Goal: Transaction & Acquisition: Obtain resource

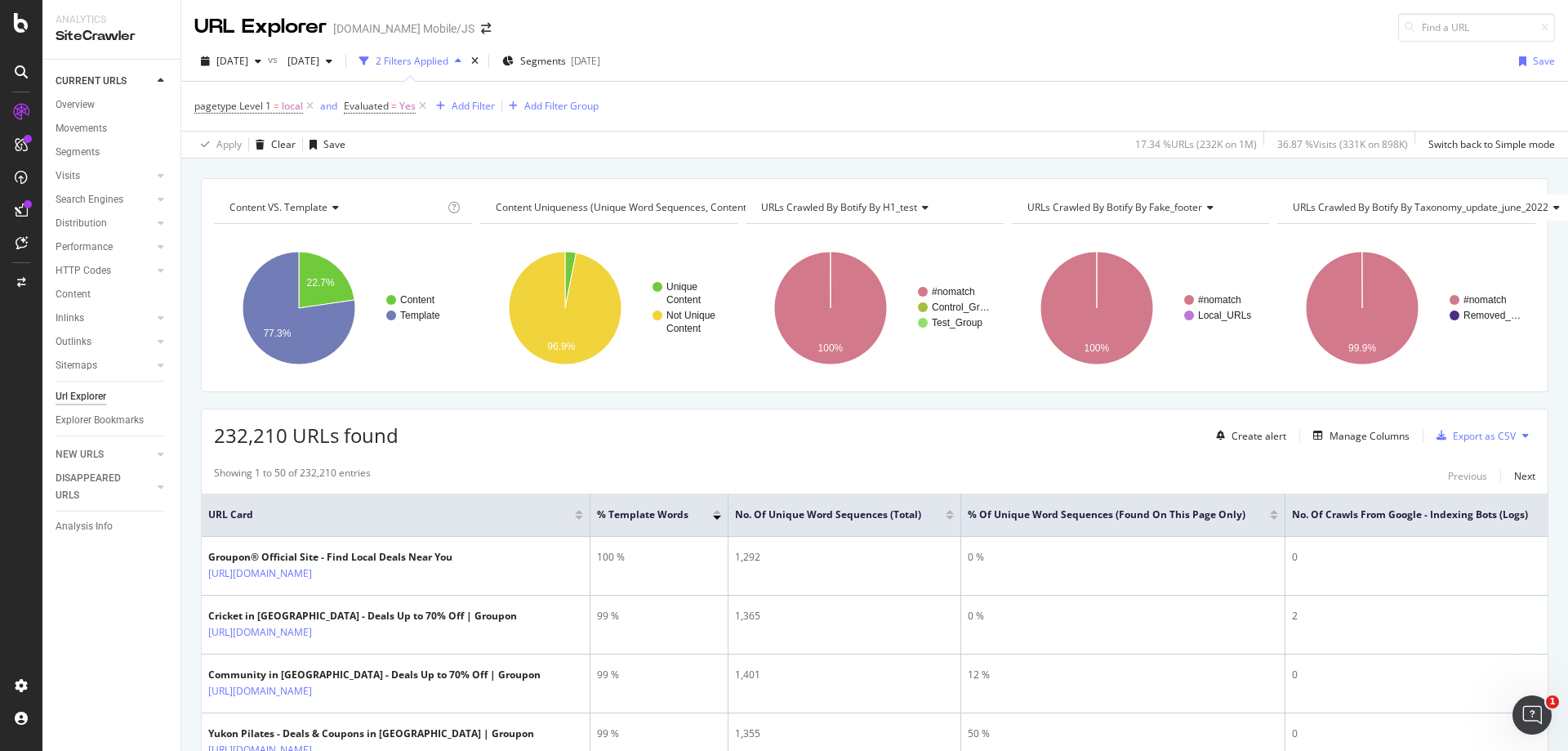
scroll to position [0, 11]
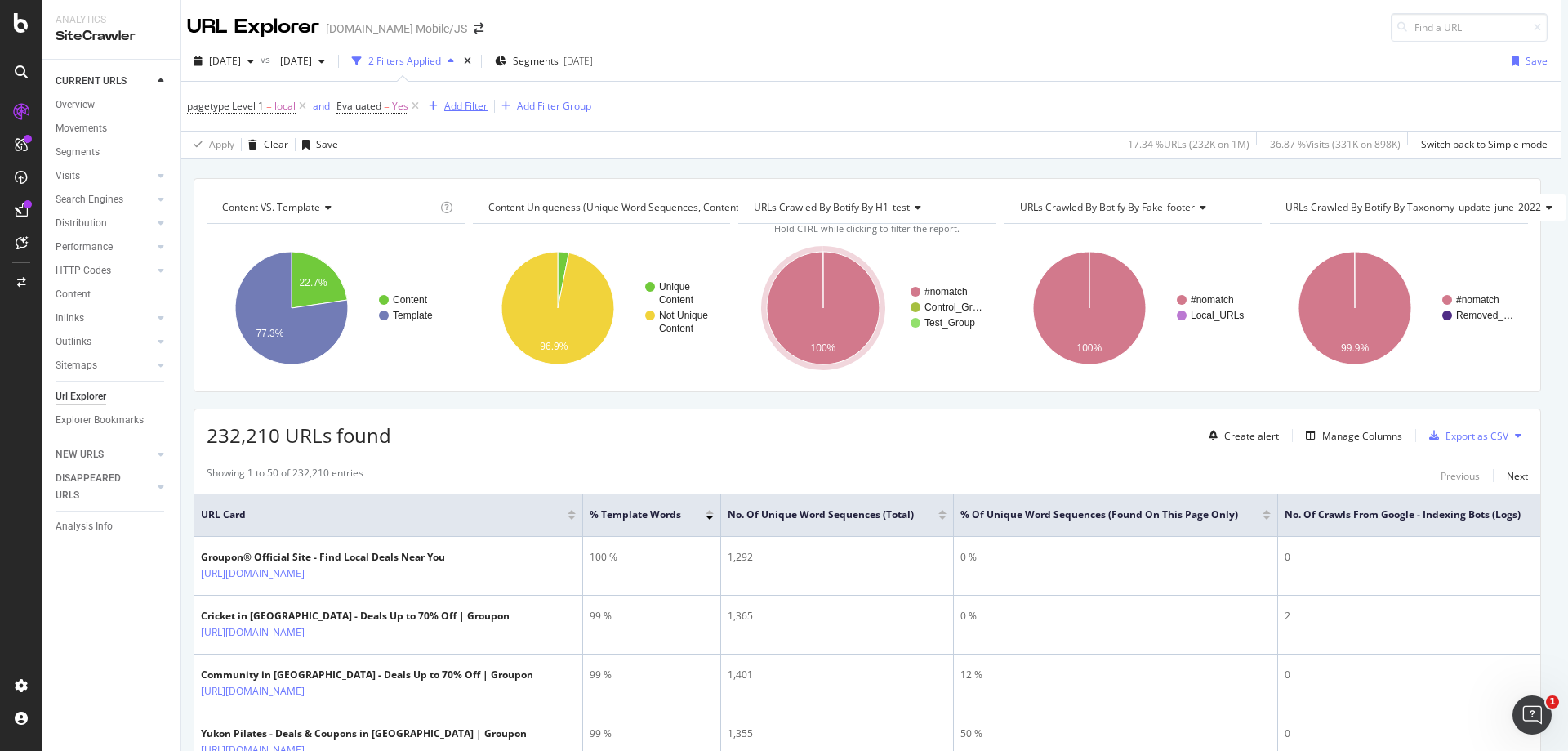
click at [459, 111] on div "Add Filter" at bounding box center [466, 106] width 43 height 14
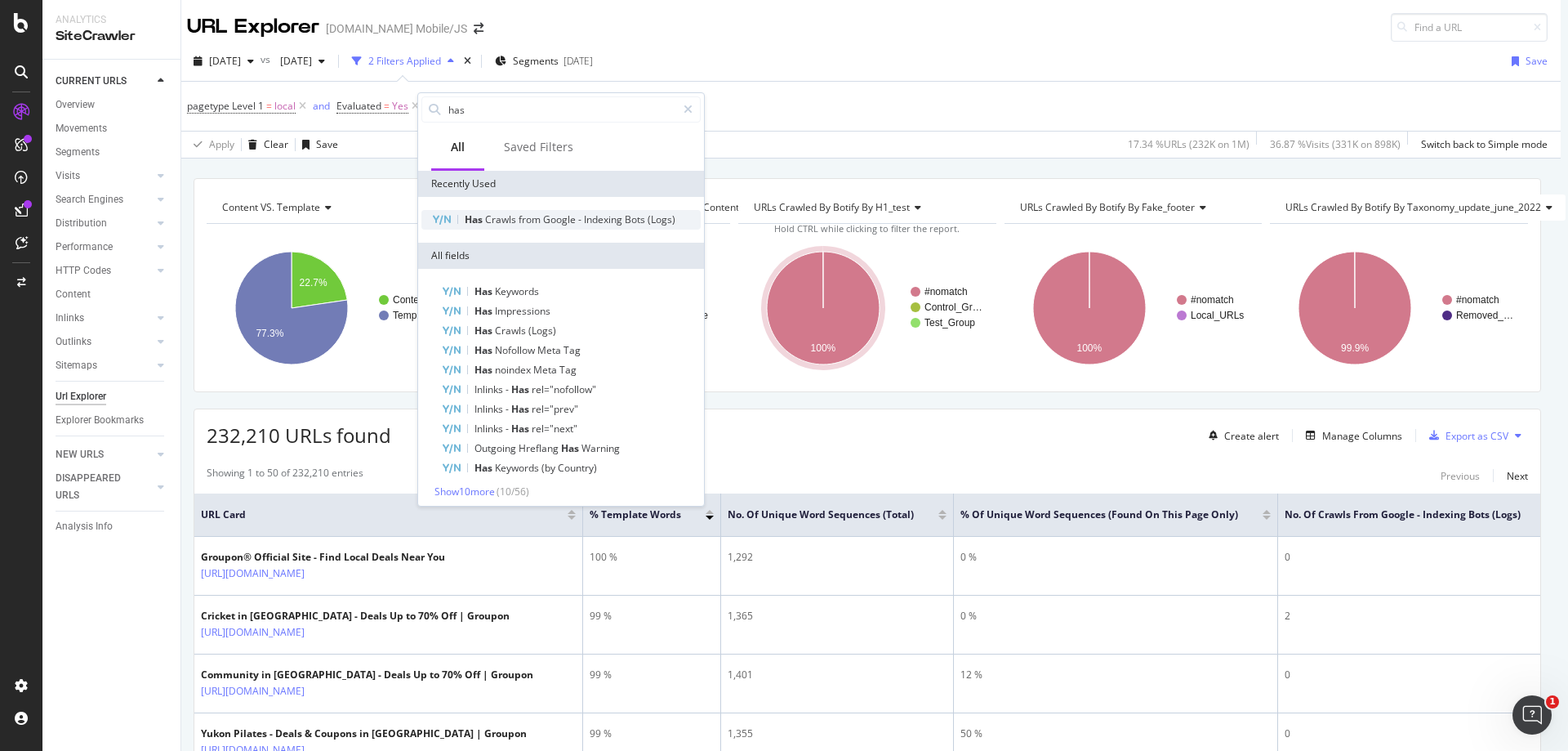
type input "has"
click at [558, 219] on span "Google" at bounding box center [561, 219] width 36 height 14
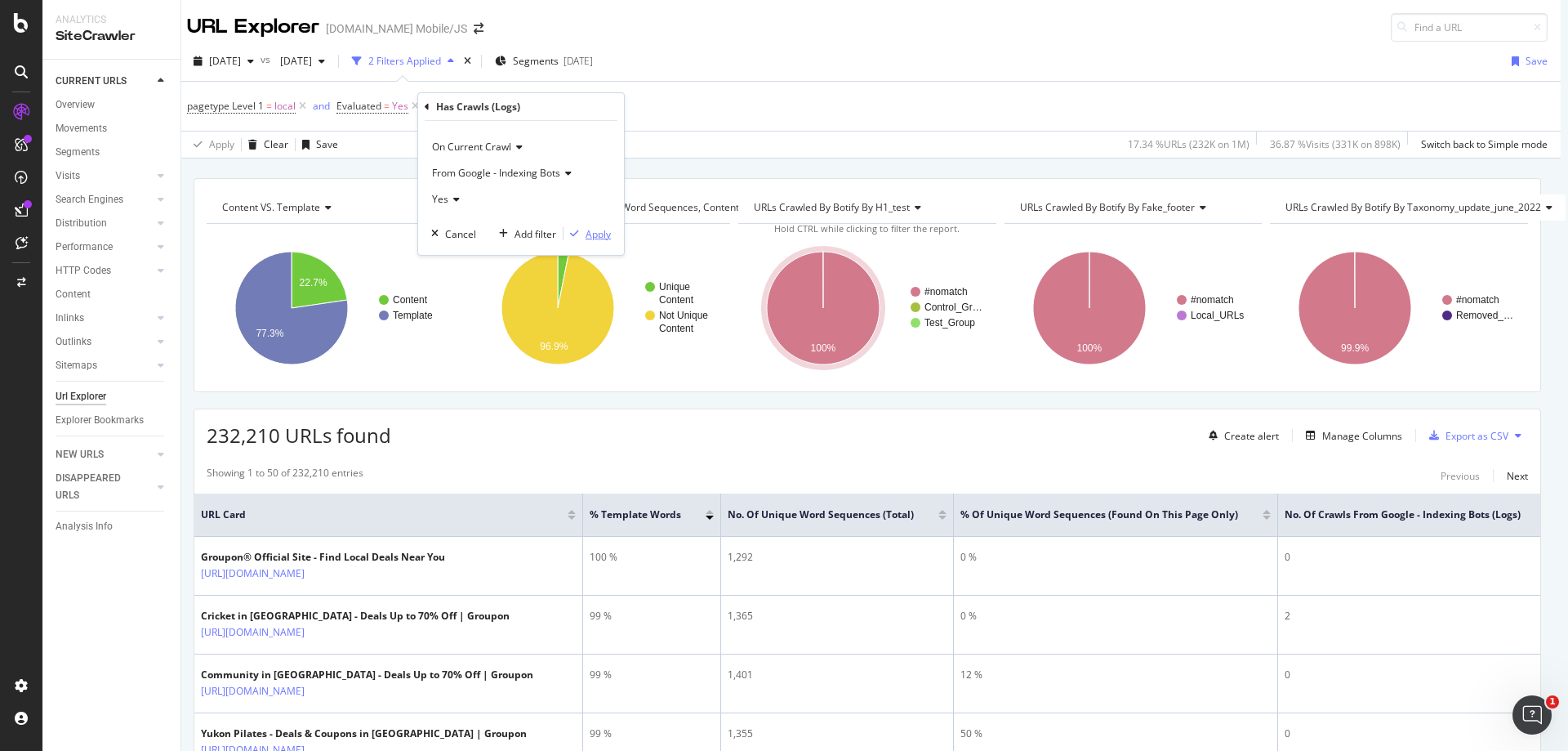
click at [600, 233] on div "Apply" at bounding box center [598, 234] width 25 height 14
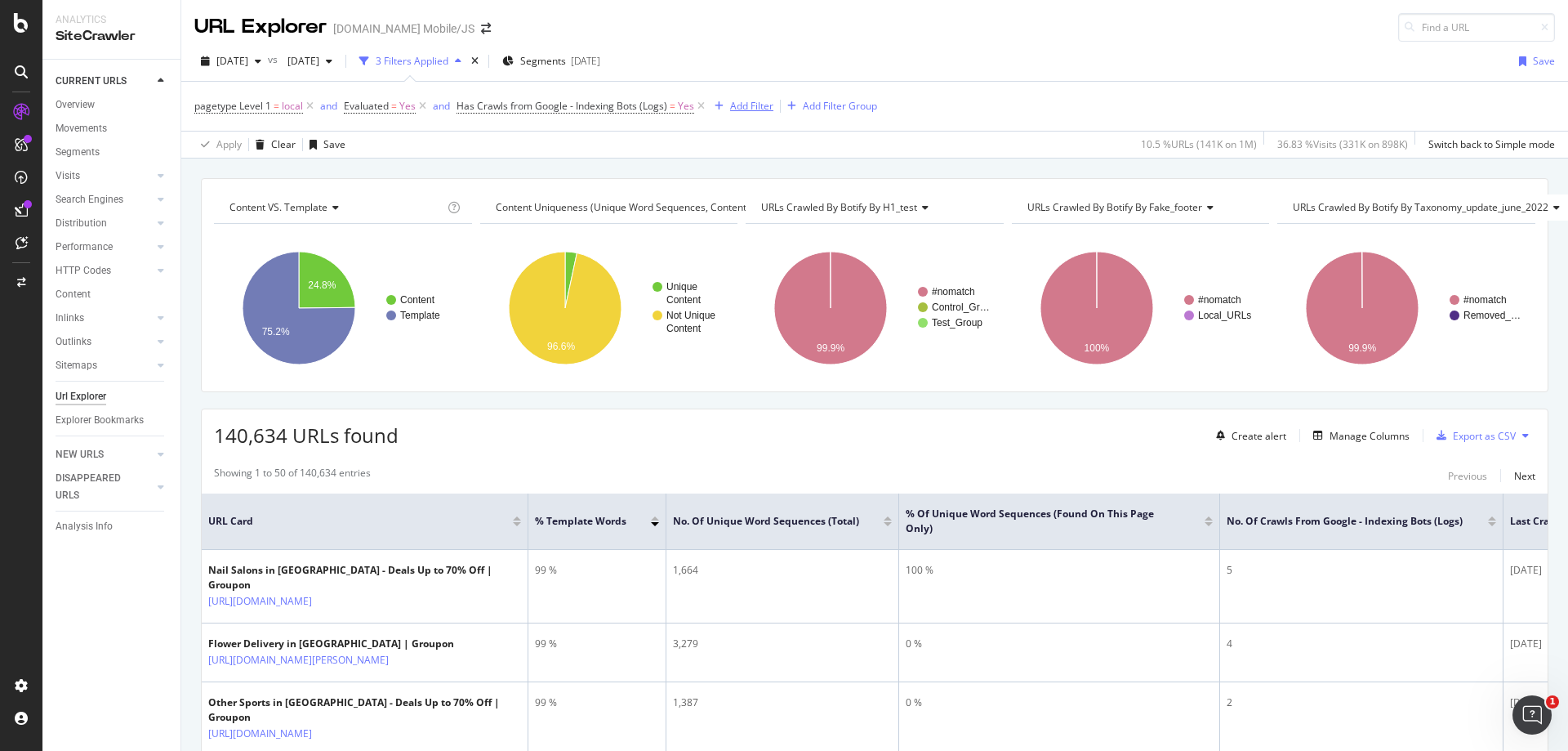
click at [747, 108] on div "Add Filter" at bounding box center [751, 106] width 43 height 14
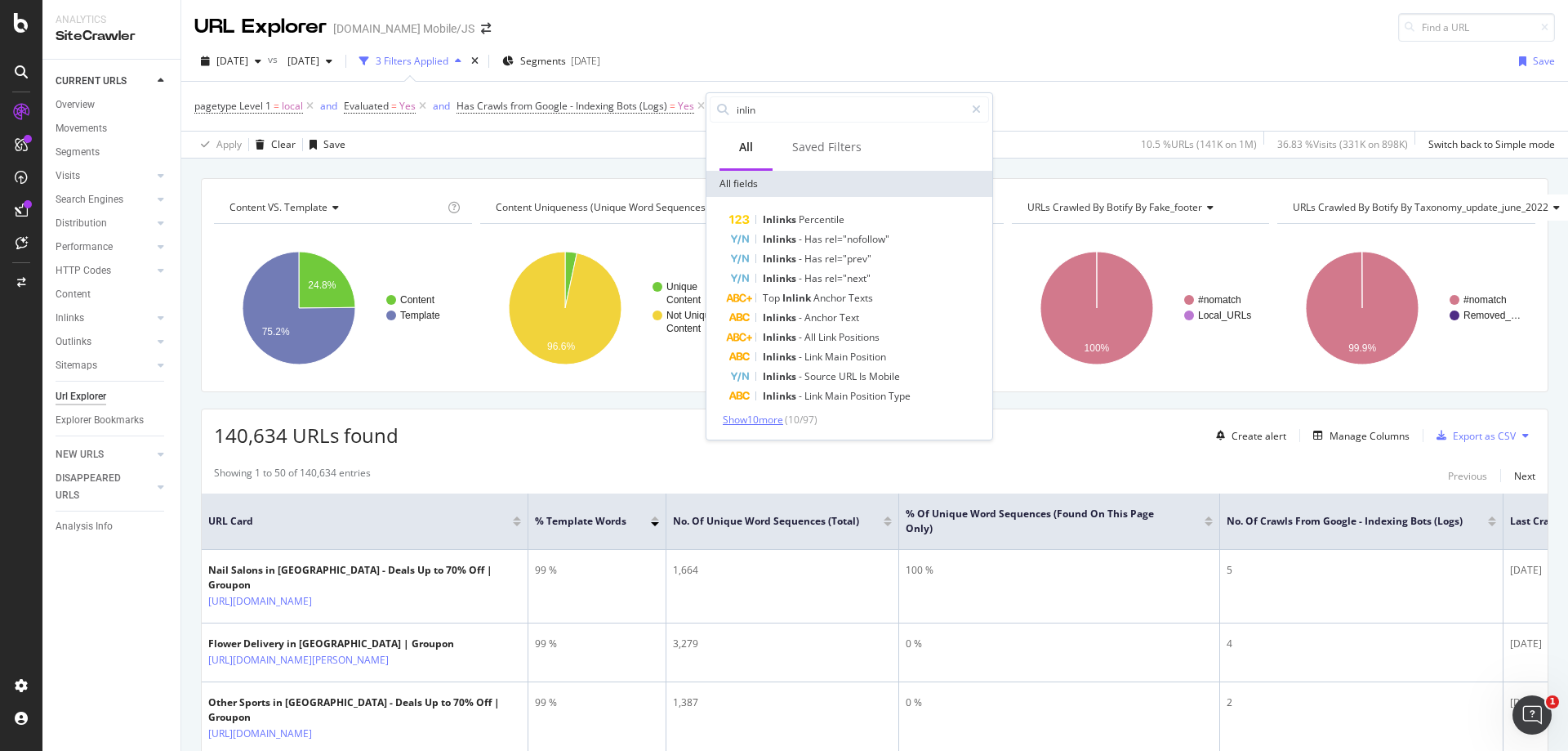
type input "inlin"
click at [775, 419] on span "Show 10 more" at bounding box center [753, 420] width 61 height 14
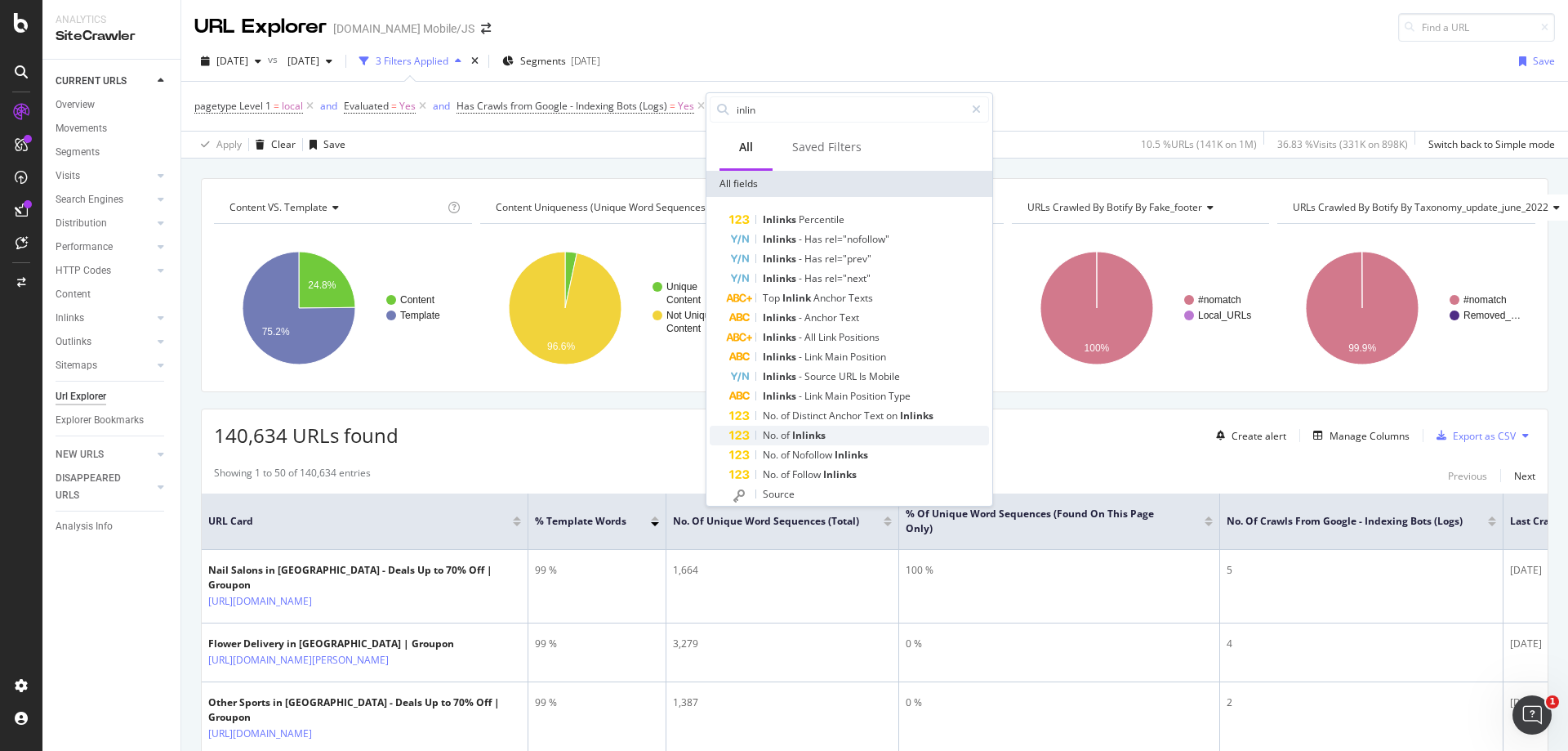
click at [891, 432] on div "No. of Inlinks" at bounding box center [859, 435] width 260 height 20
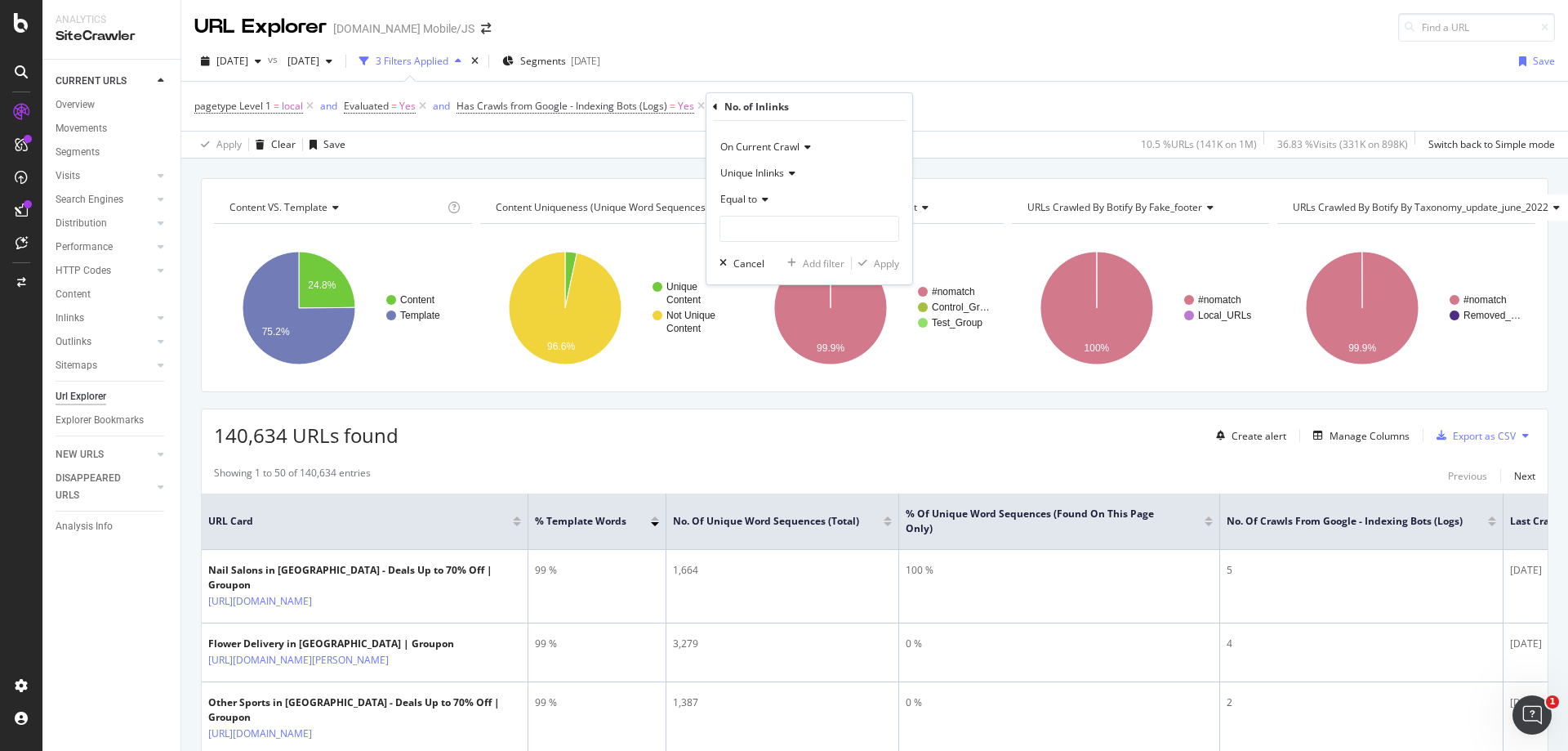
click at [979, 89] on div "pagetype Level 1 = local and Evaluated = Yes and Has Crawls from Google - Index…" at bounding box center [875, 106] width 1361 height 49
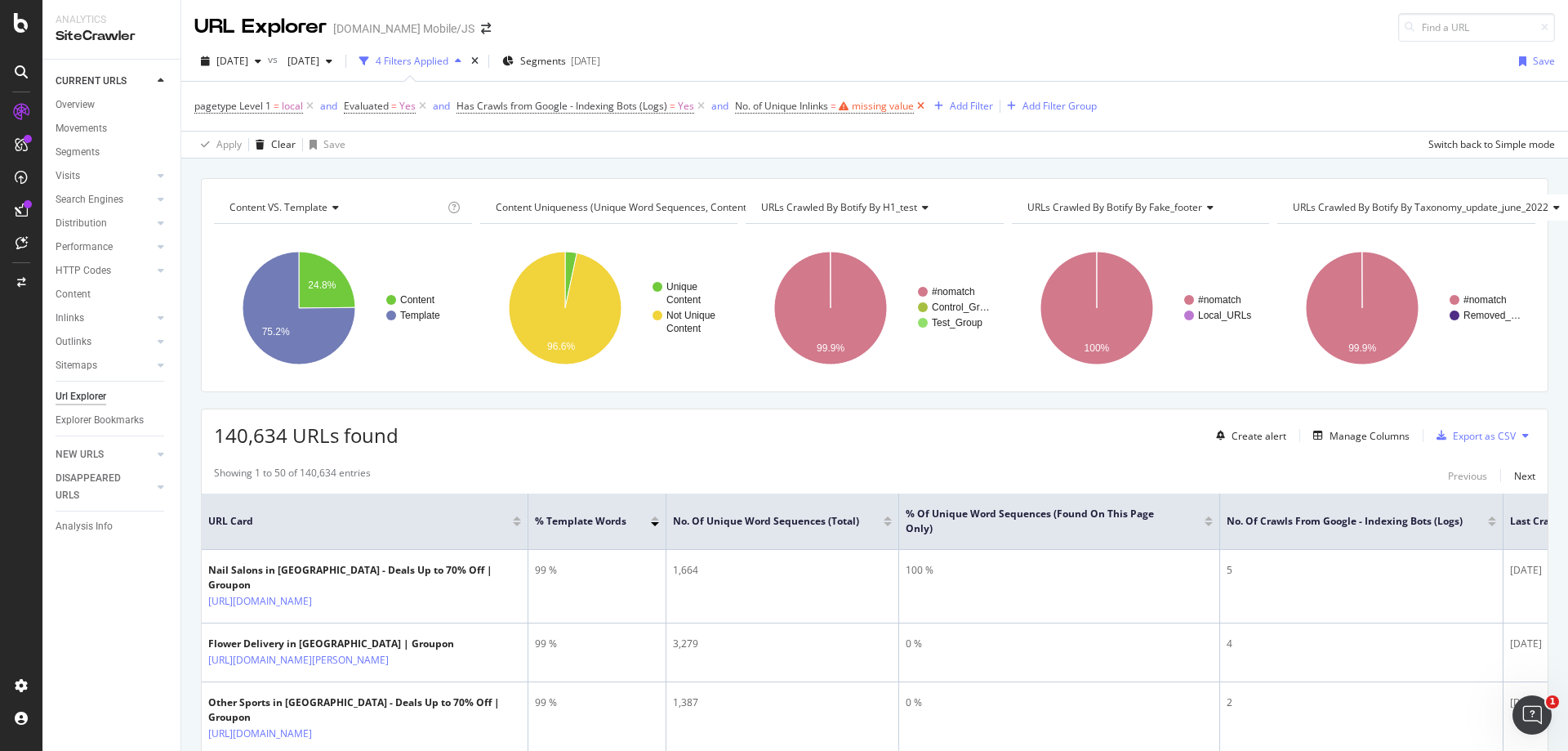
click at [923, 101] on icon at bounding box center [921, 106] width 14 height 16
click at [1365, 436] on div "Manage Columns" at bounding box center [1370, 436] width 80 height 14
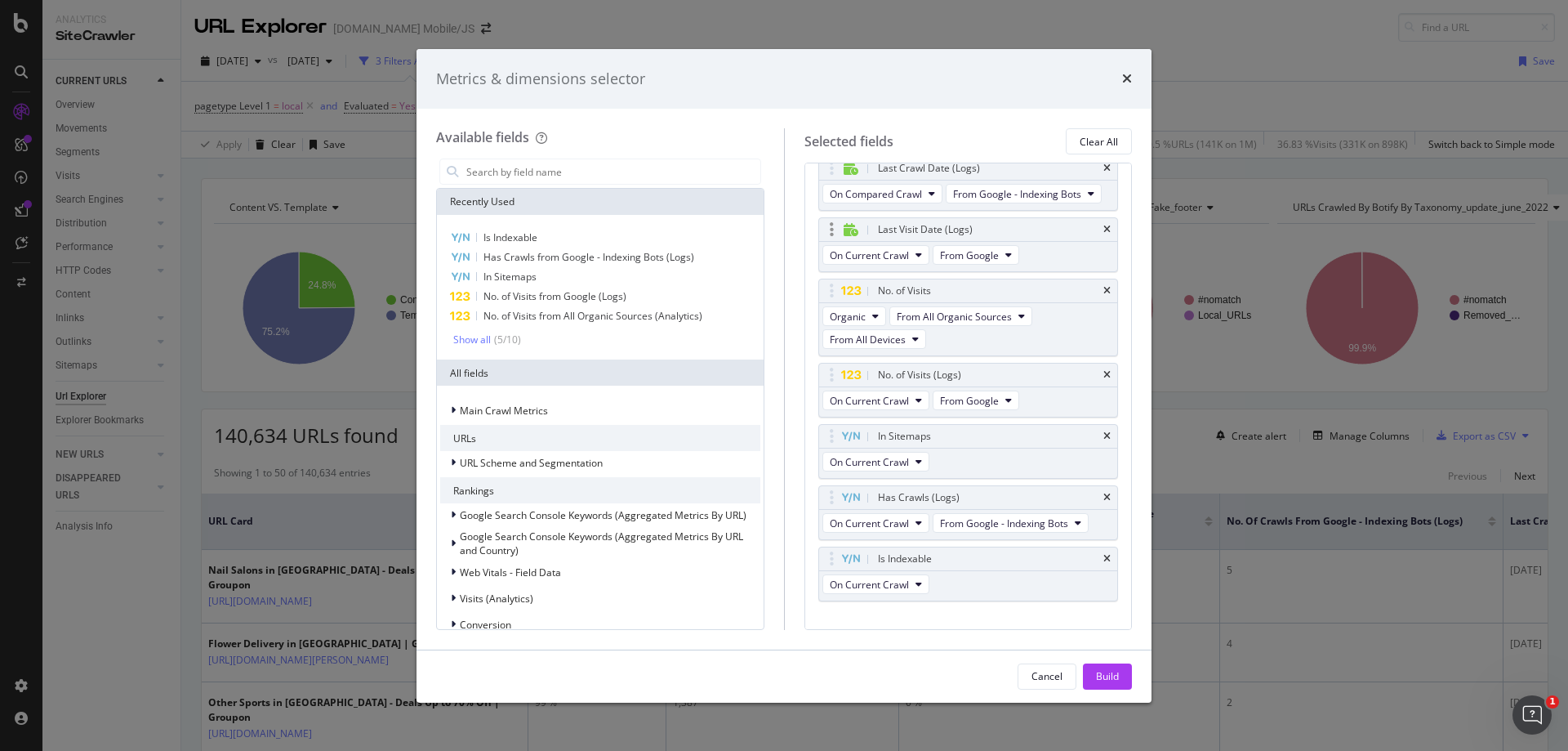
scroll to position [376, 0]
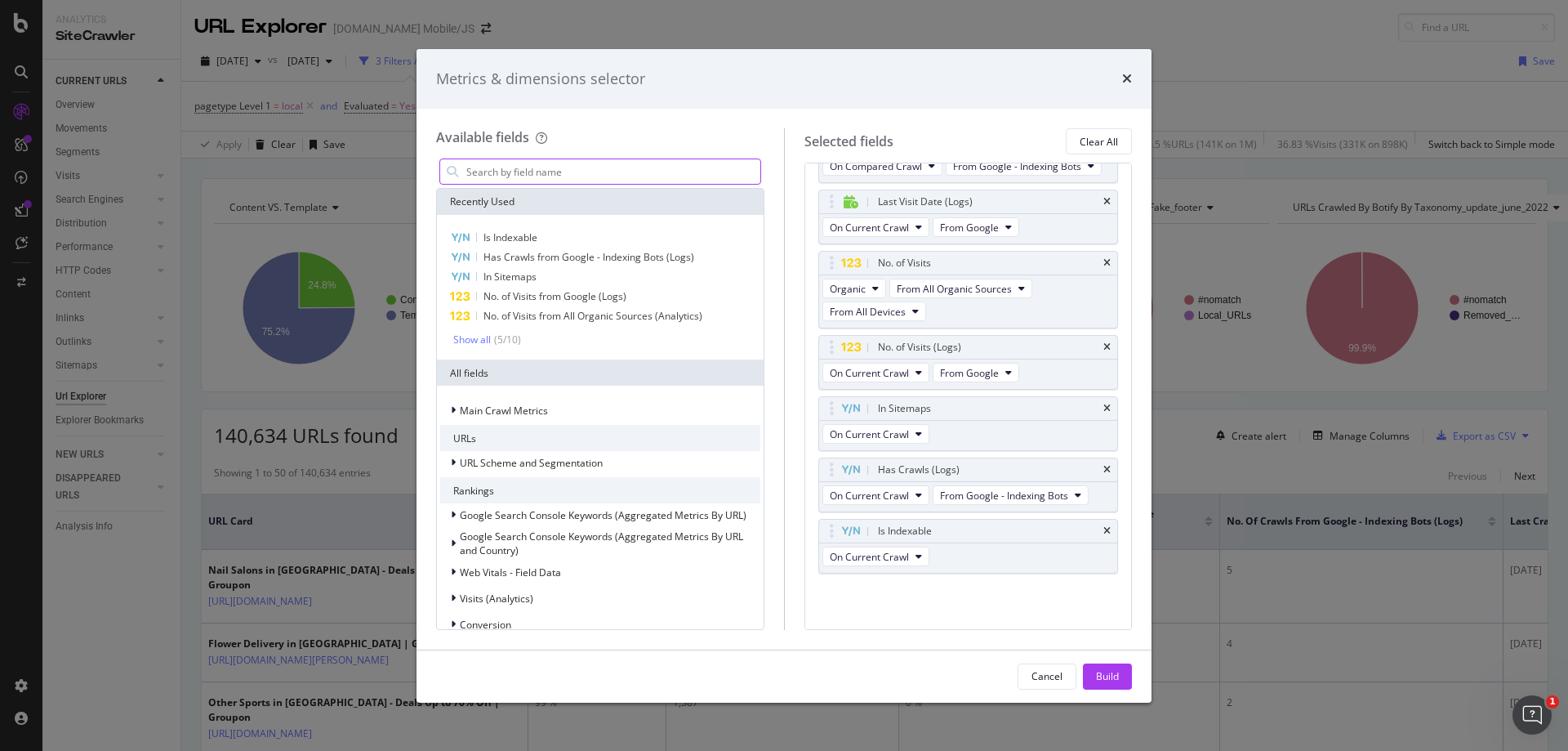
click at [654, 175] on input "modal" at bounding box center [612, 172] width 296 height 24
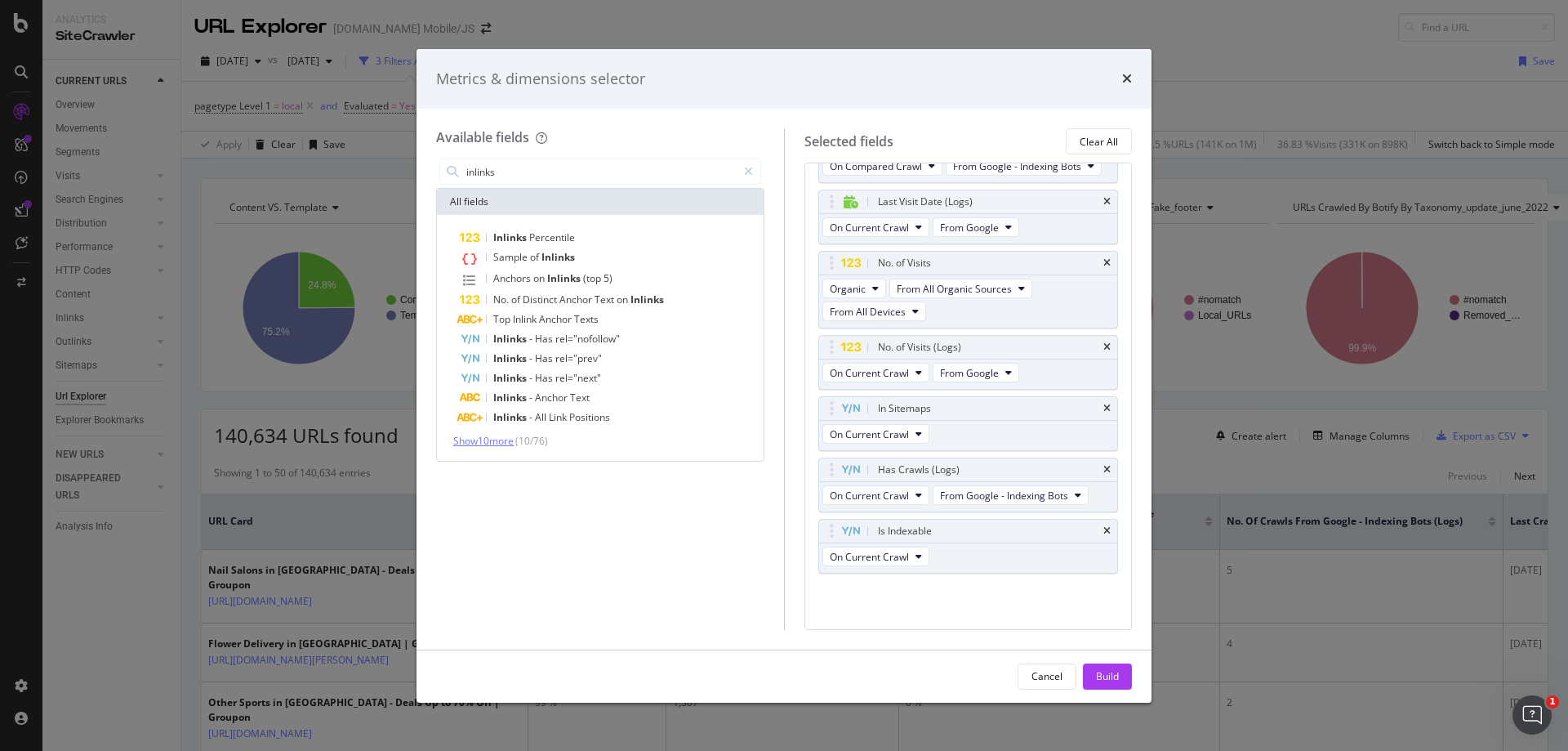
click at [499, 442] on span "Show 10 more" at bounding box center [484, 441] width 61 height 14
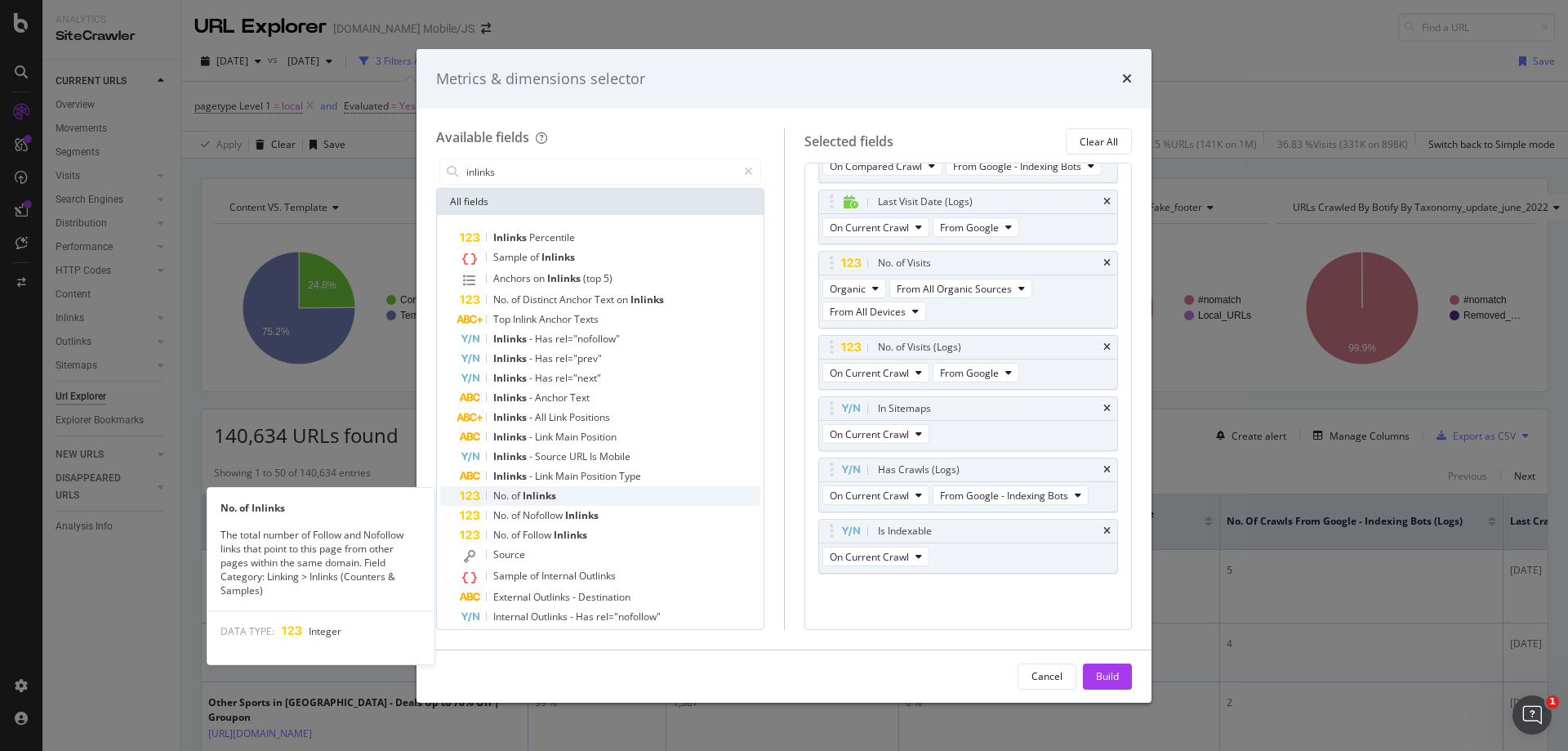
click at [520, 498] on span "of" at bounding box center [517, 495] width 11 height 14
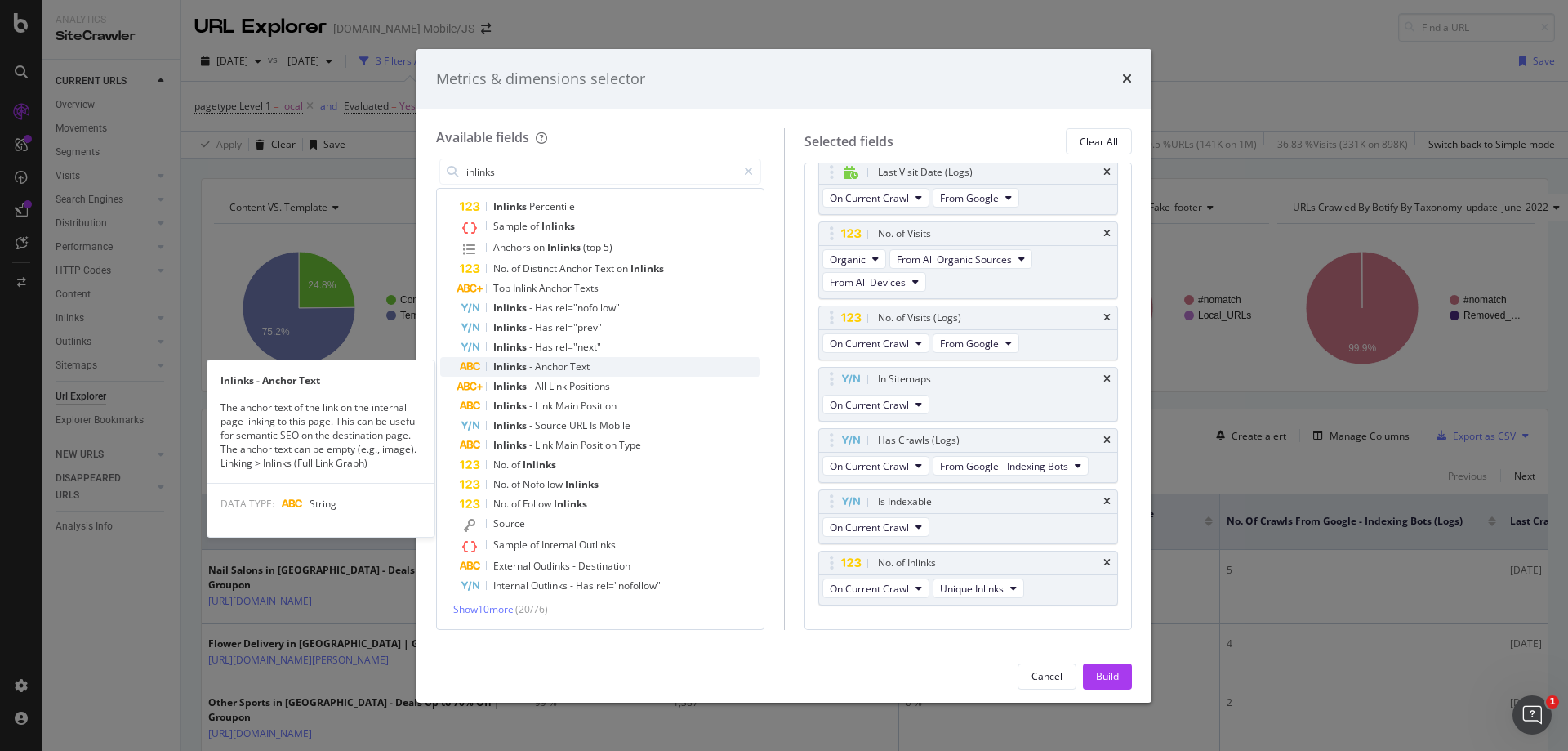
scroll to position [0, 0]
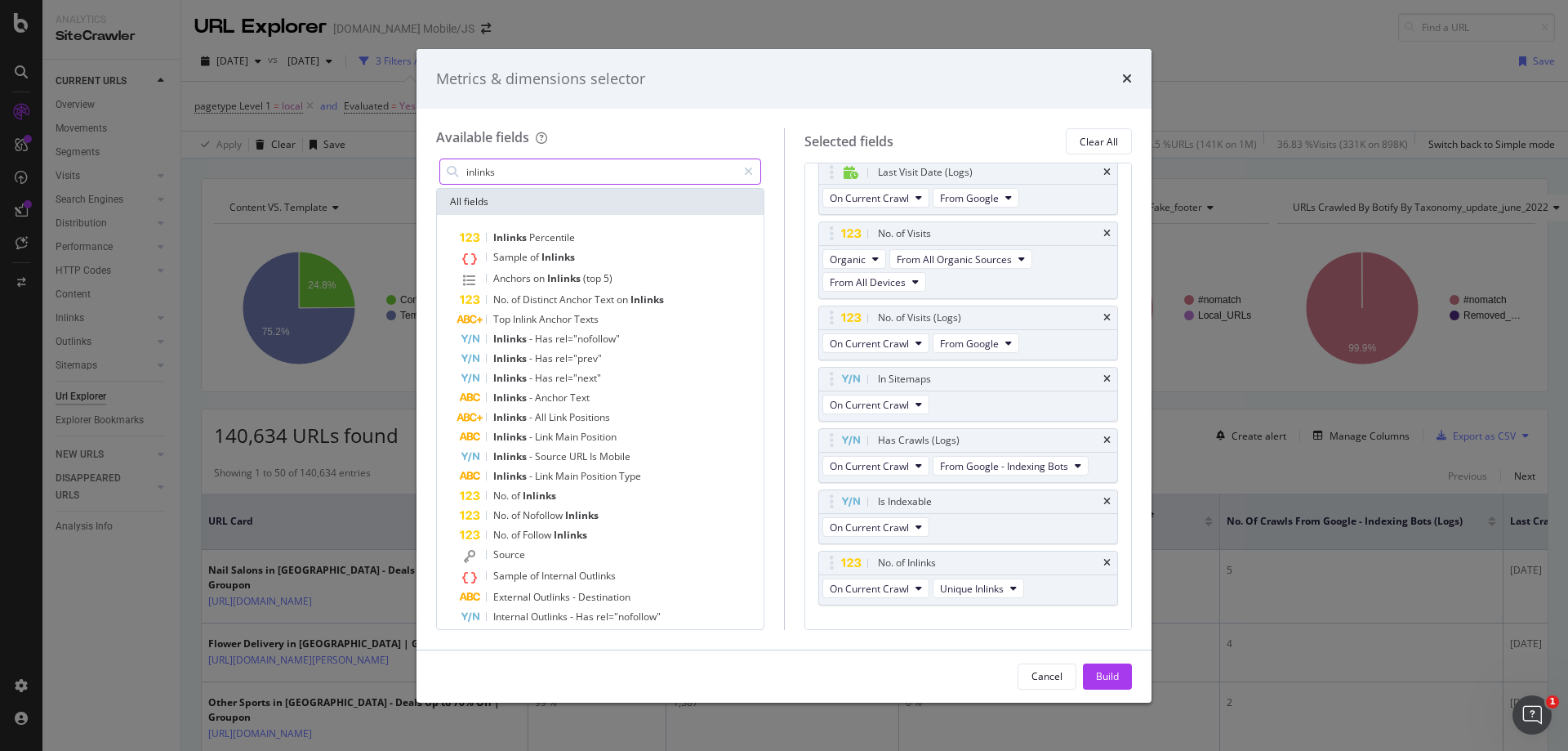
click at [543, 164] on input "inlinks" at bounding box center [601, 172] width 272 height 24
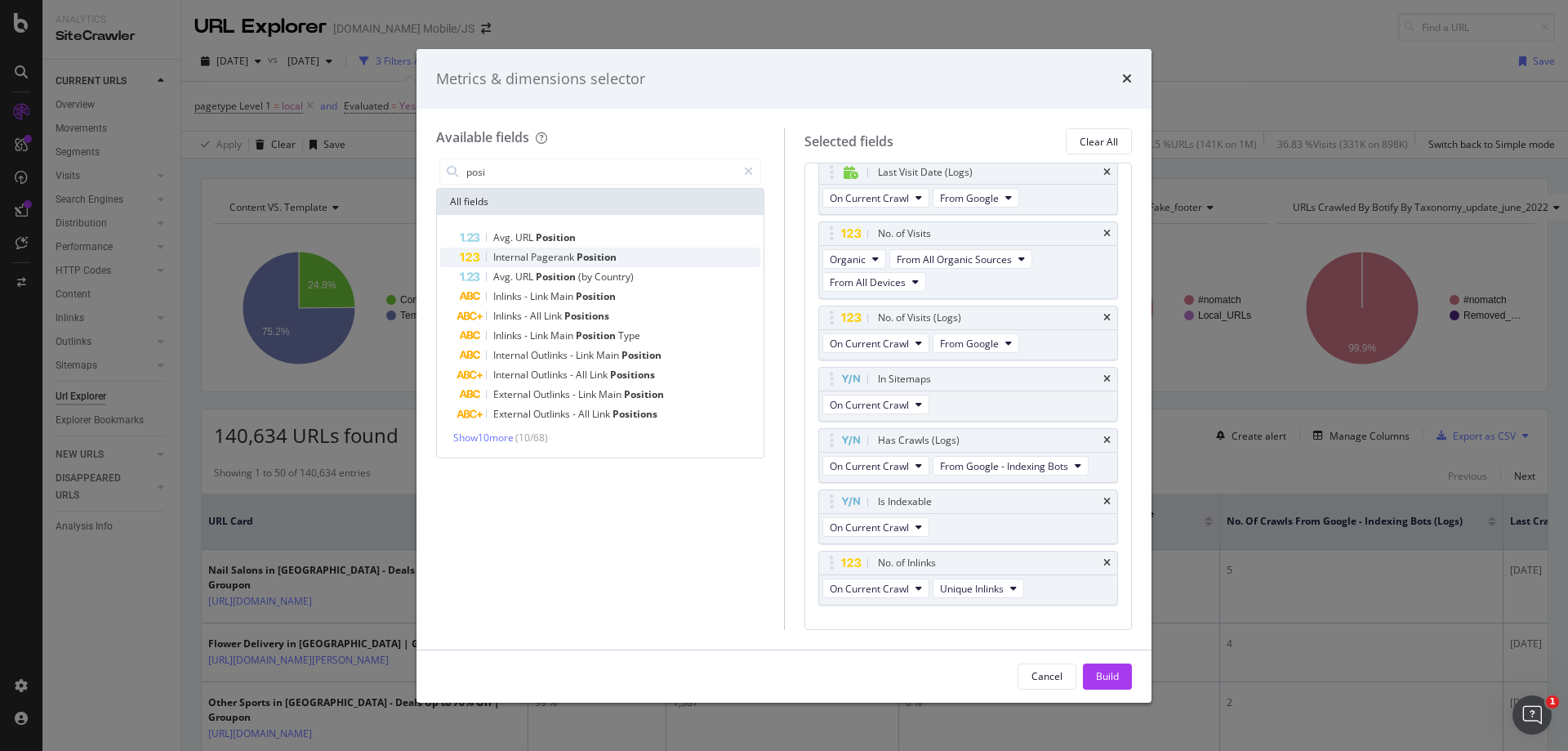
click at [680, 258] on div "Internal Pagerank Position" at bounding box center [609, 257] width 301 height 20
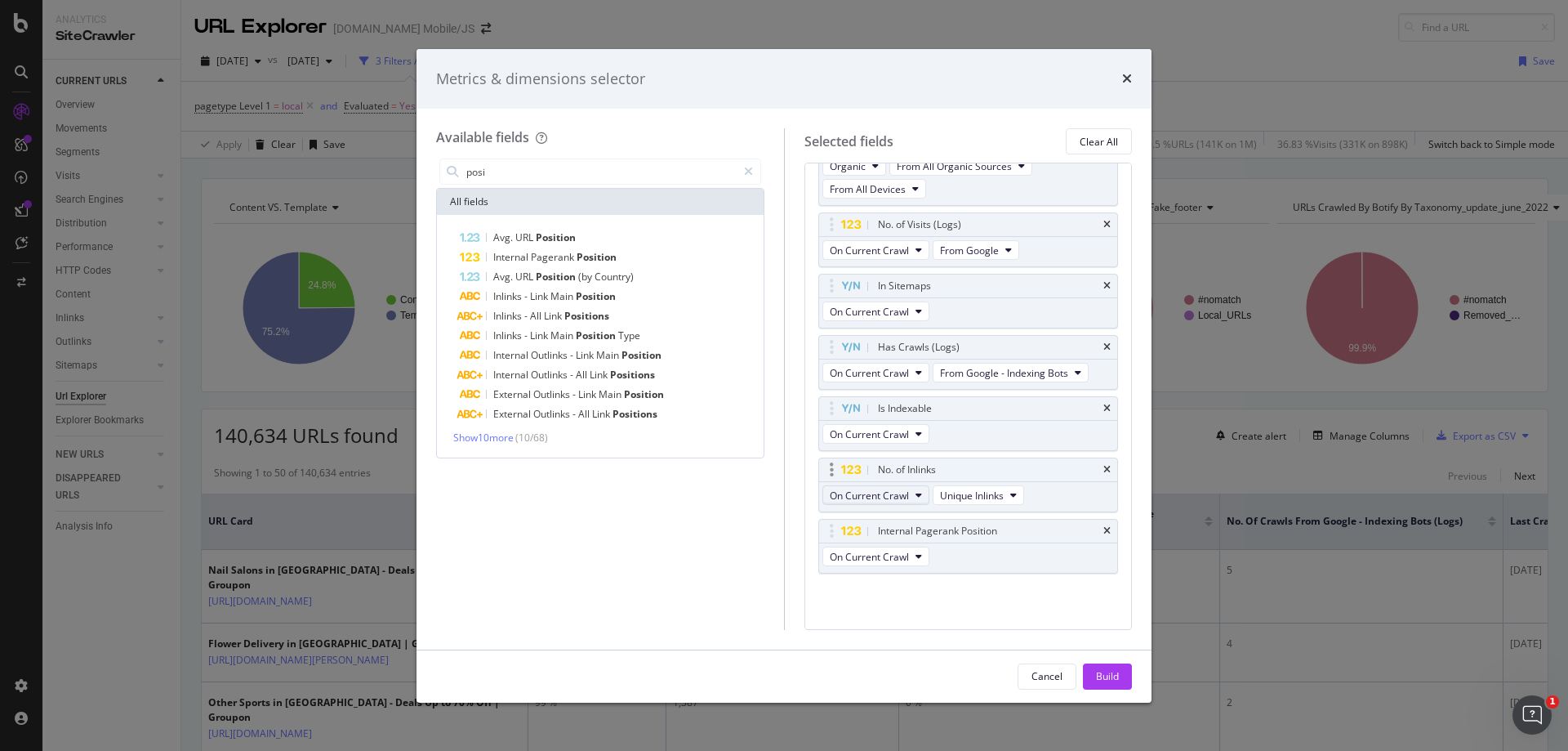
scroll to position [254, 0]
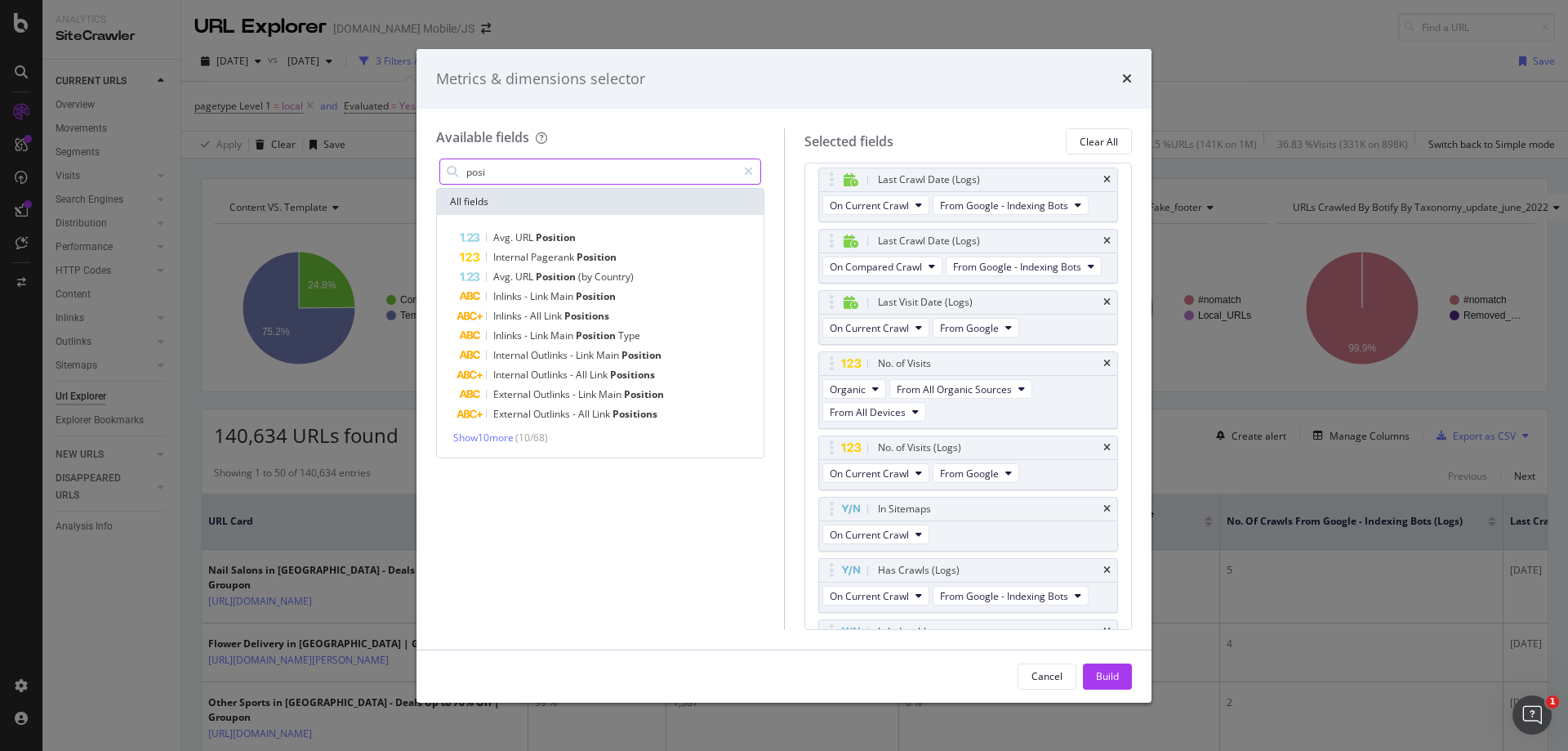
click at [538, 162] on input "posi" at bounding box center [601, 172] width 272 height 24
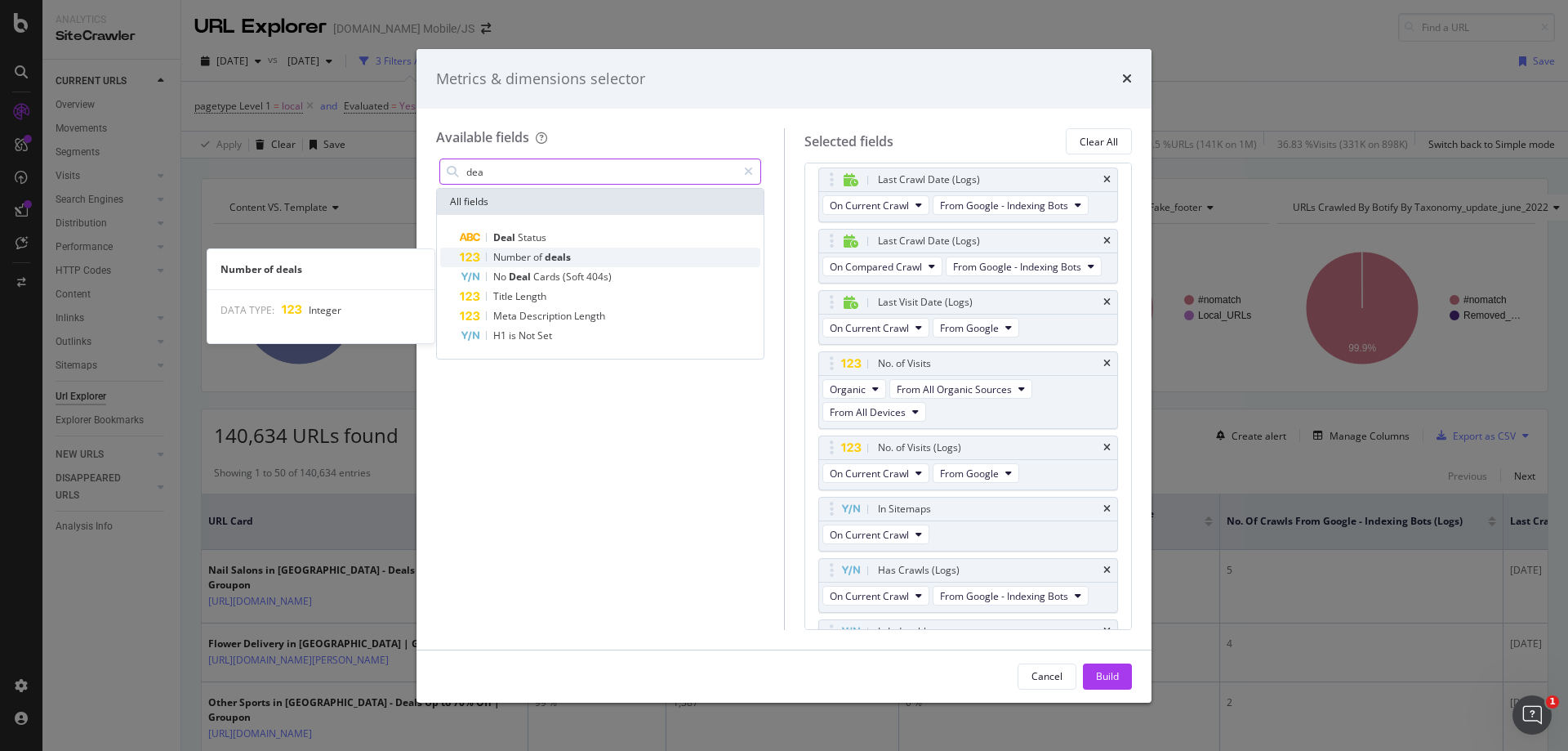
type input "dea"
click at [565, 260] on span "deals" at bounding box center [557, 257] width 26 height 14
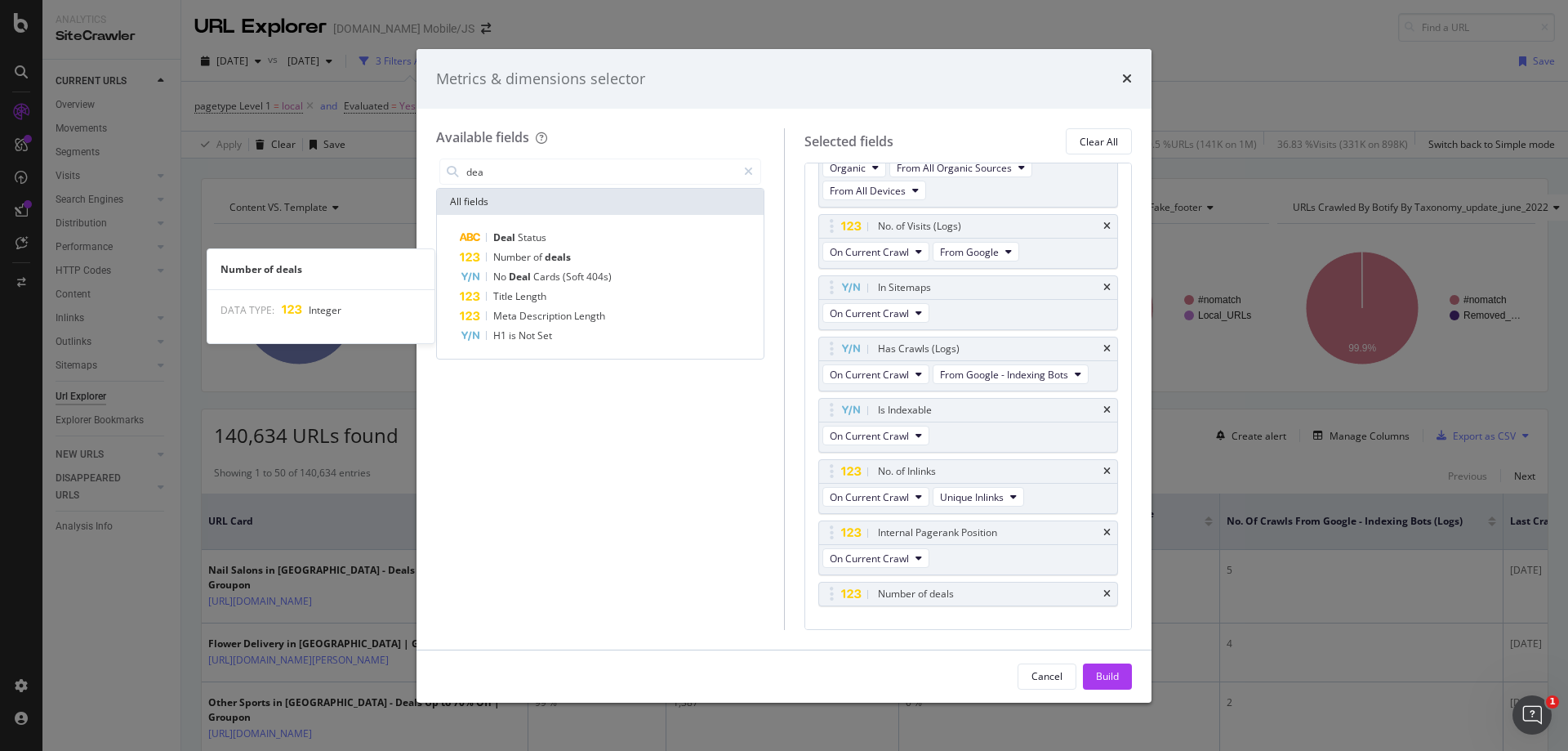
scroll to position [476, 0]
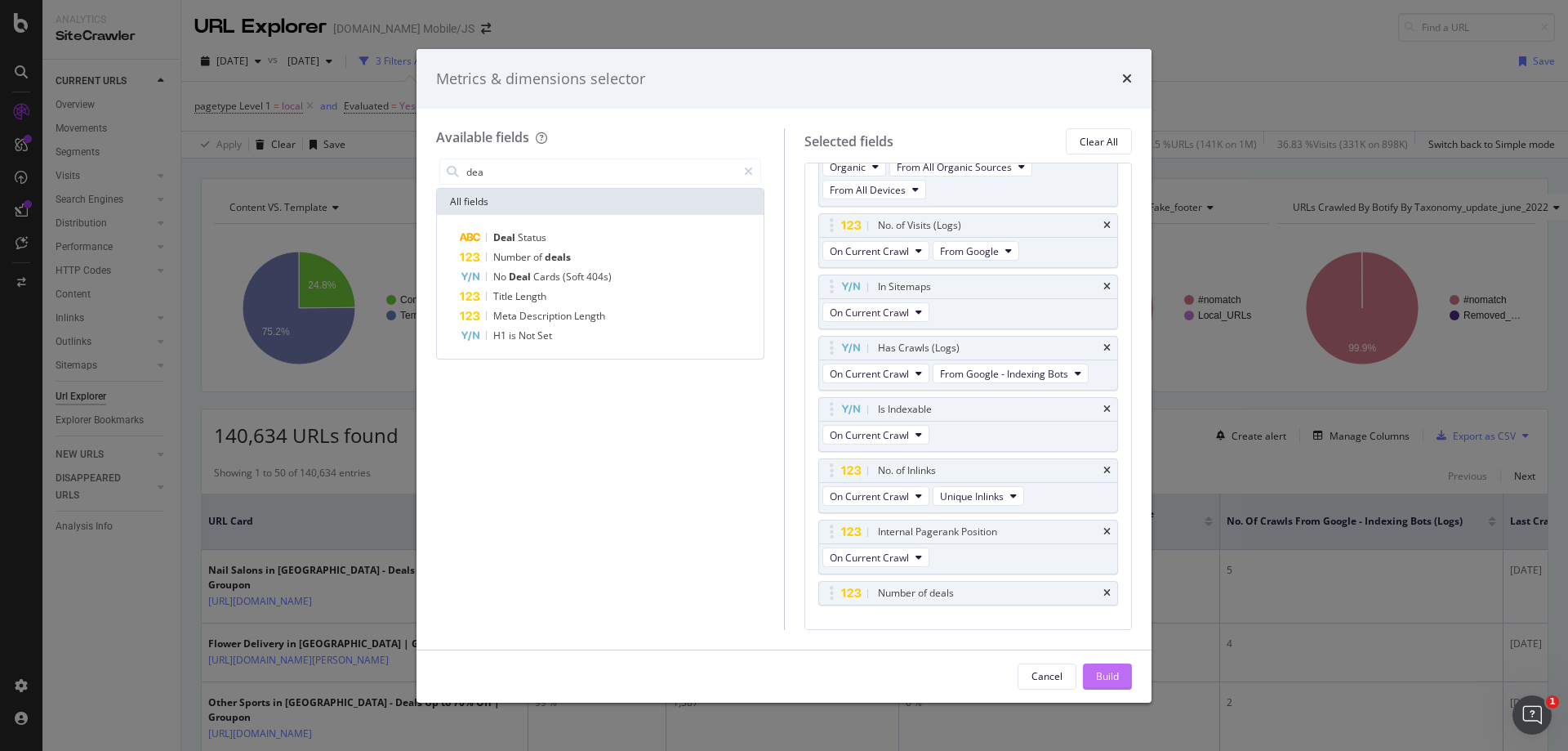
click at [1111, 676] on div "Build" at bounding box center [1107, 676] width 23 height 14
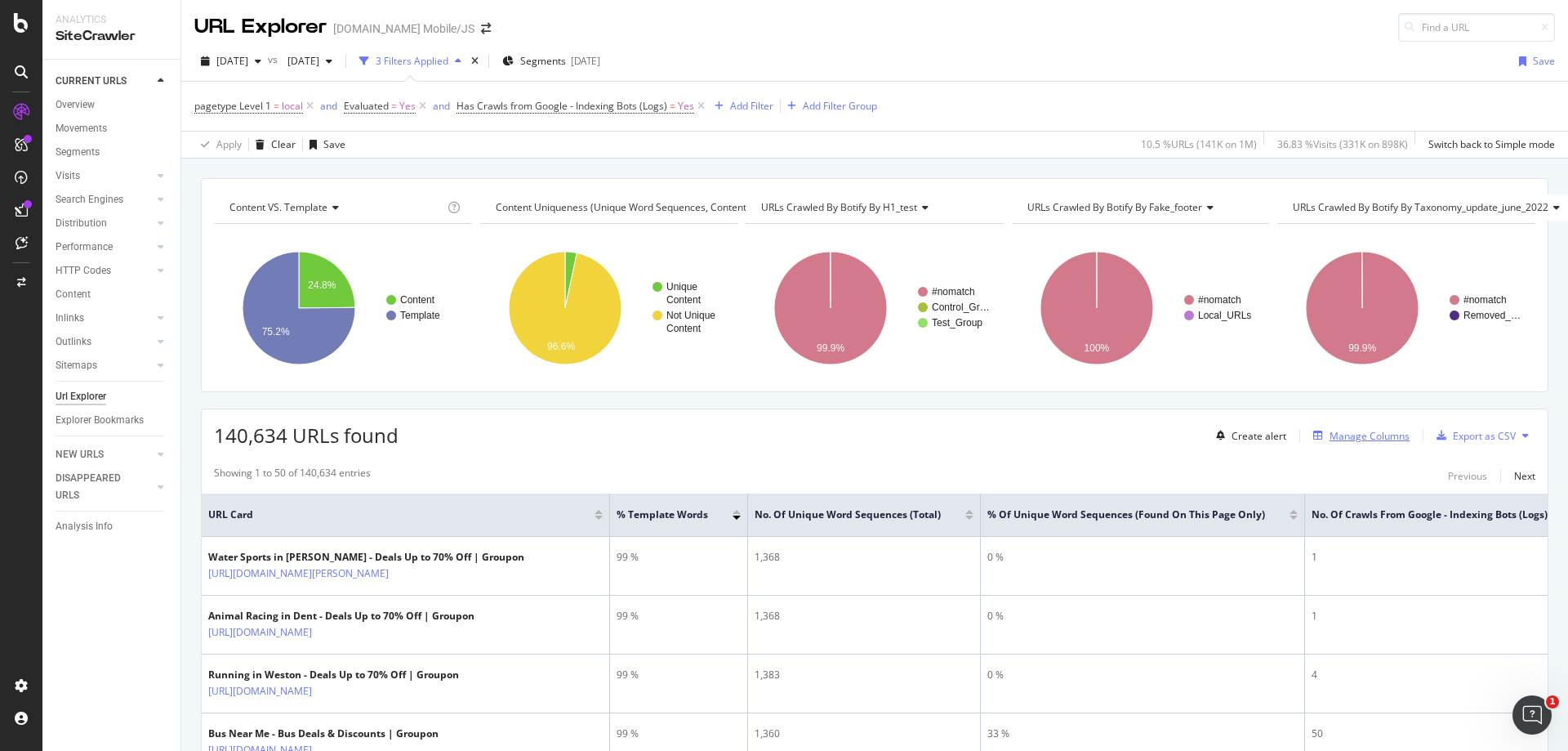
click at [1348, 434] on div "Manage Columns" at bounding box center [1370, 436] width 80 height 14
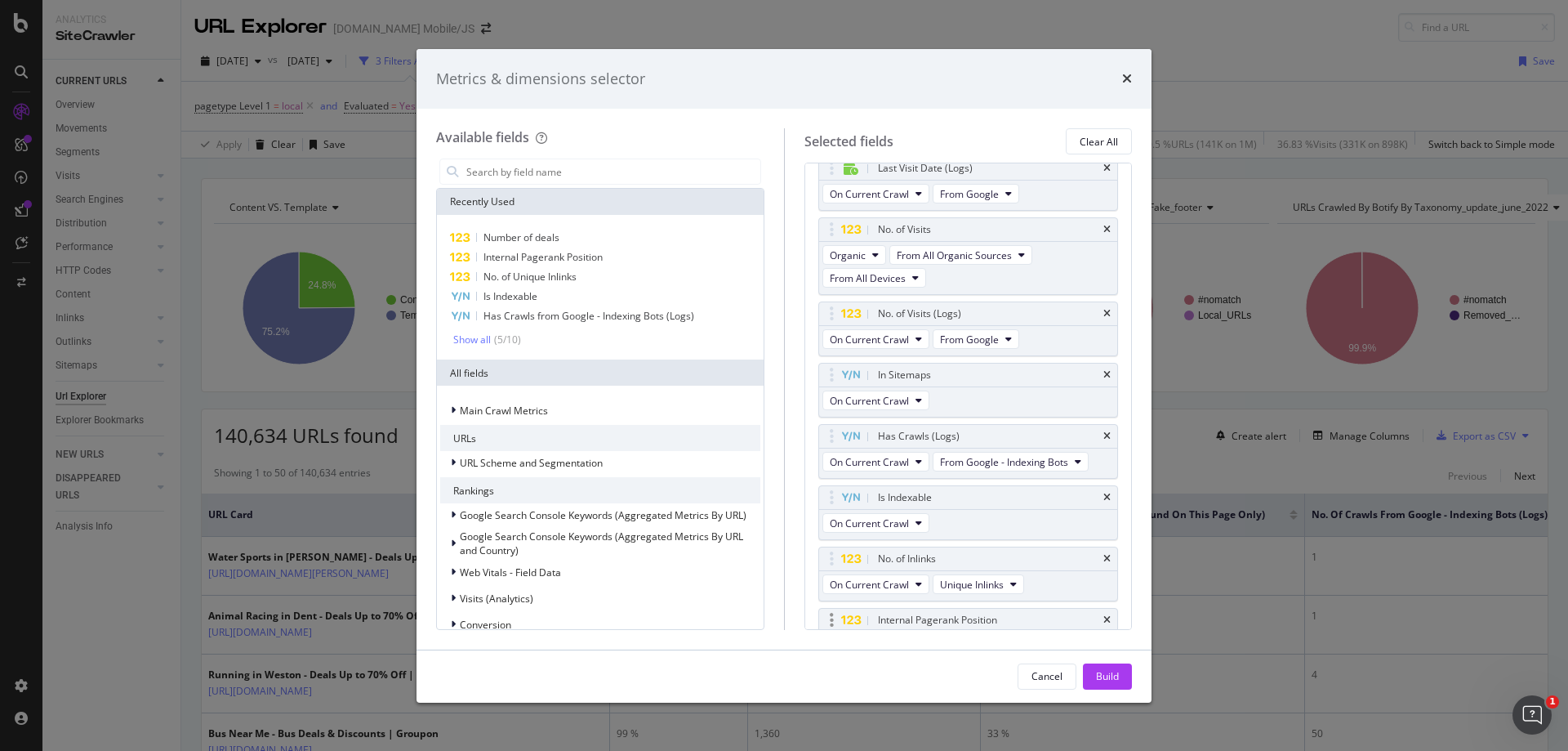
scroll to position [367, 0]
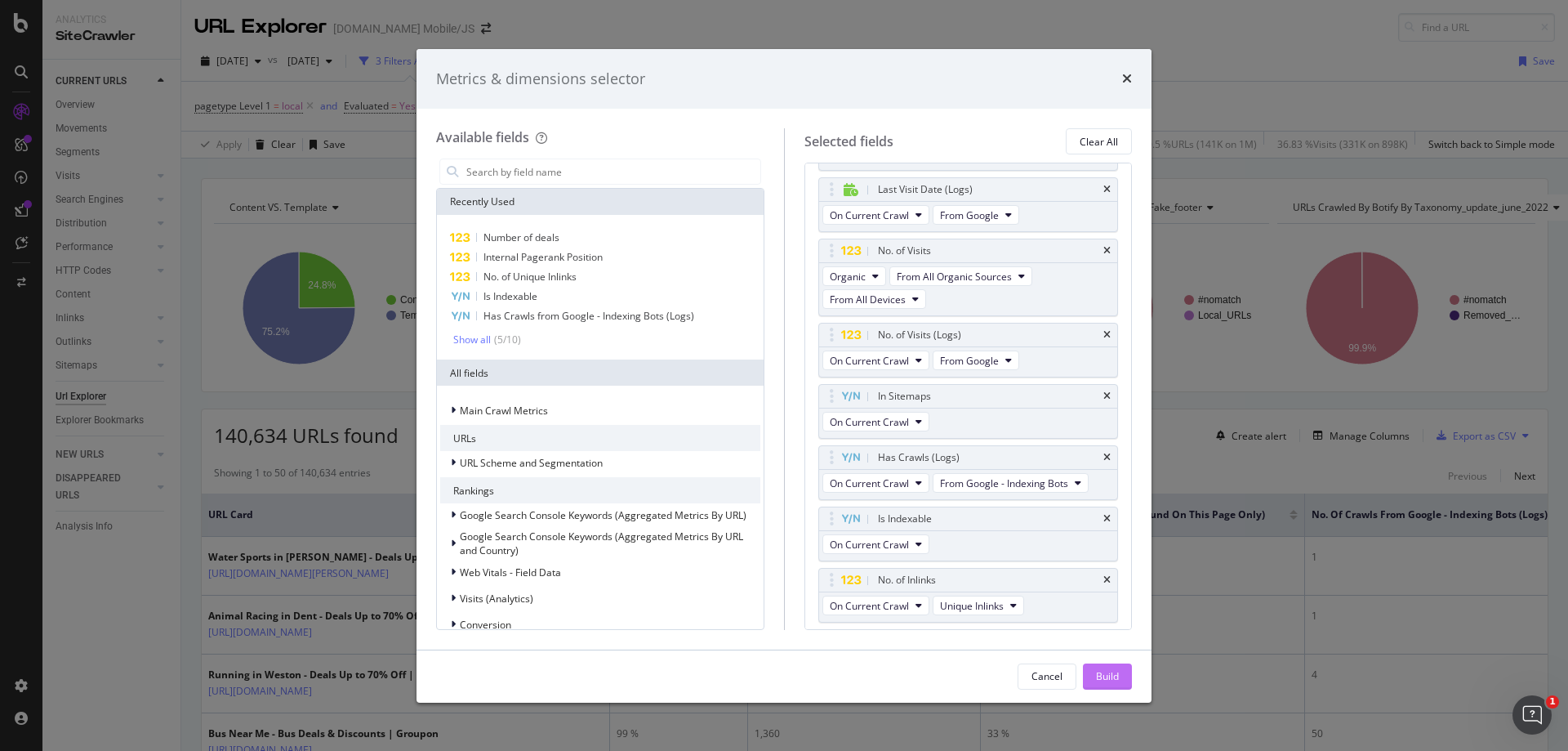
click at [1127, 670] on button "Build" at bounding box center [1107, 676] width 49 height 26
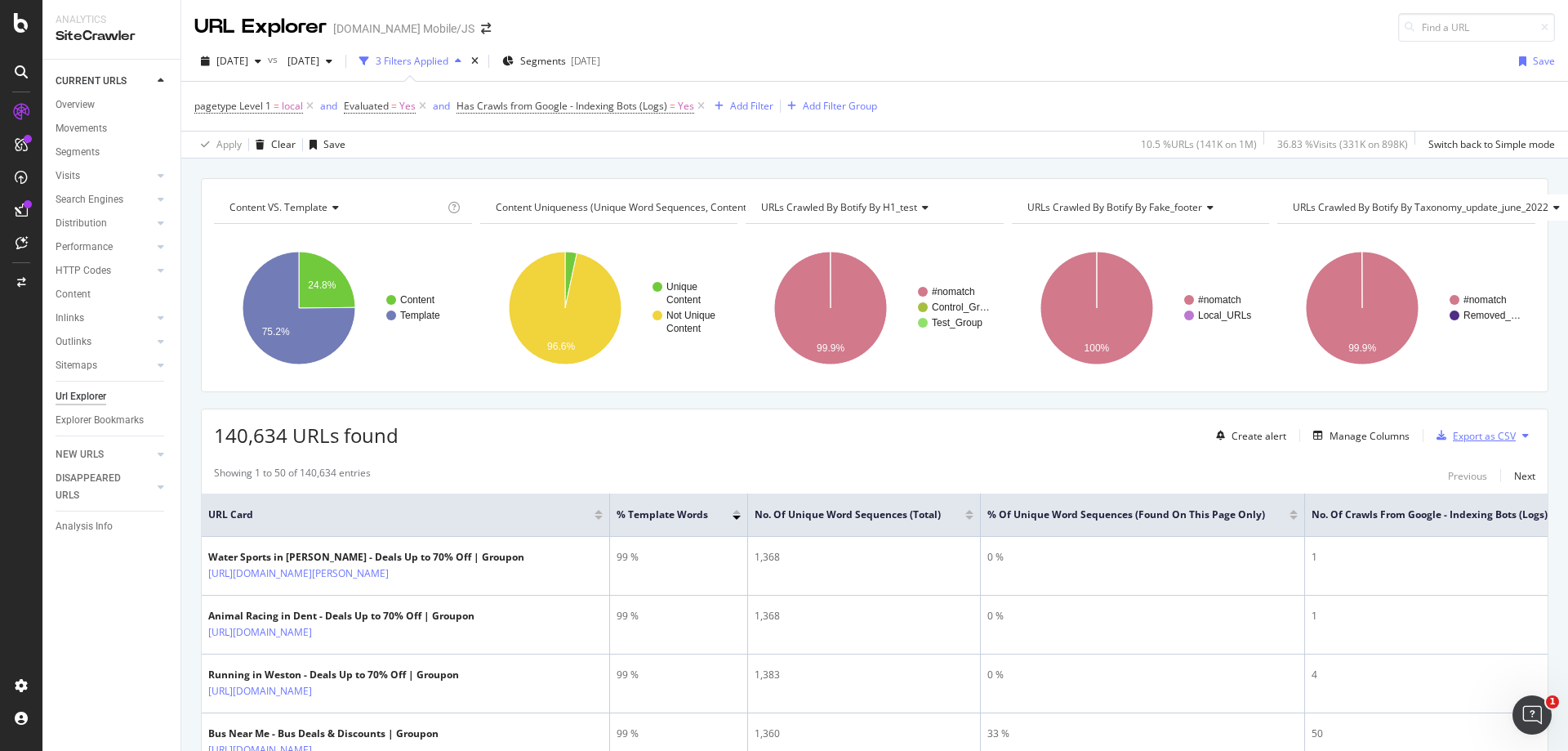
click at [1453, 438] on div "Export as CSV" at bounding box center [1484, 436] width 63 height 14
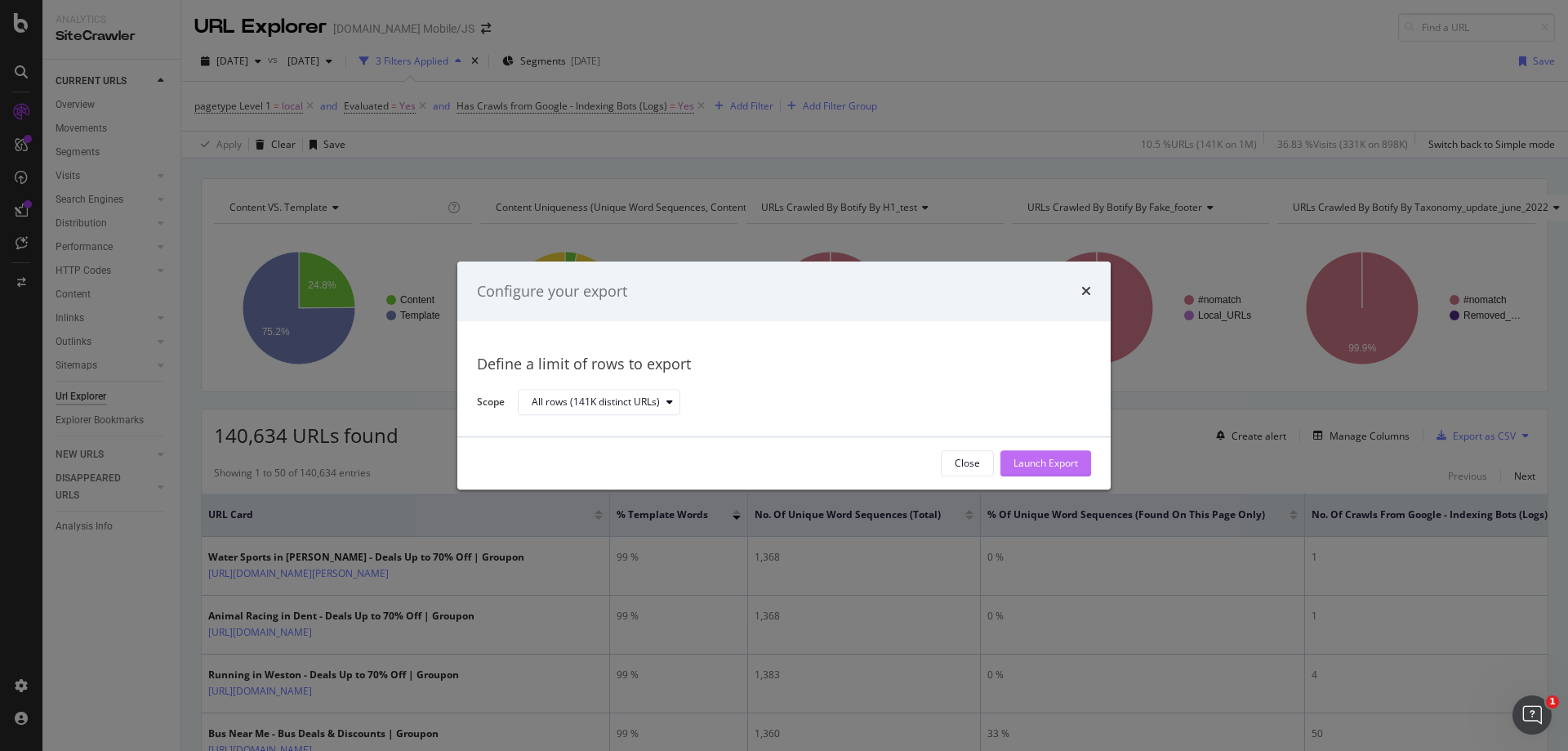
click at [1018, 464] on div "Launch Export" at bounding box center [1045, 464] width 64 height 14
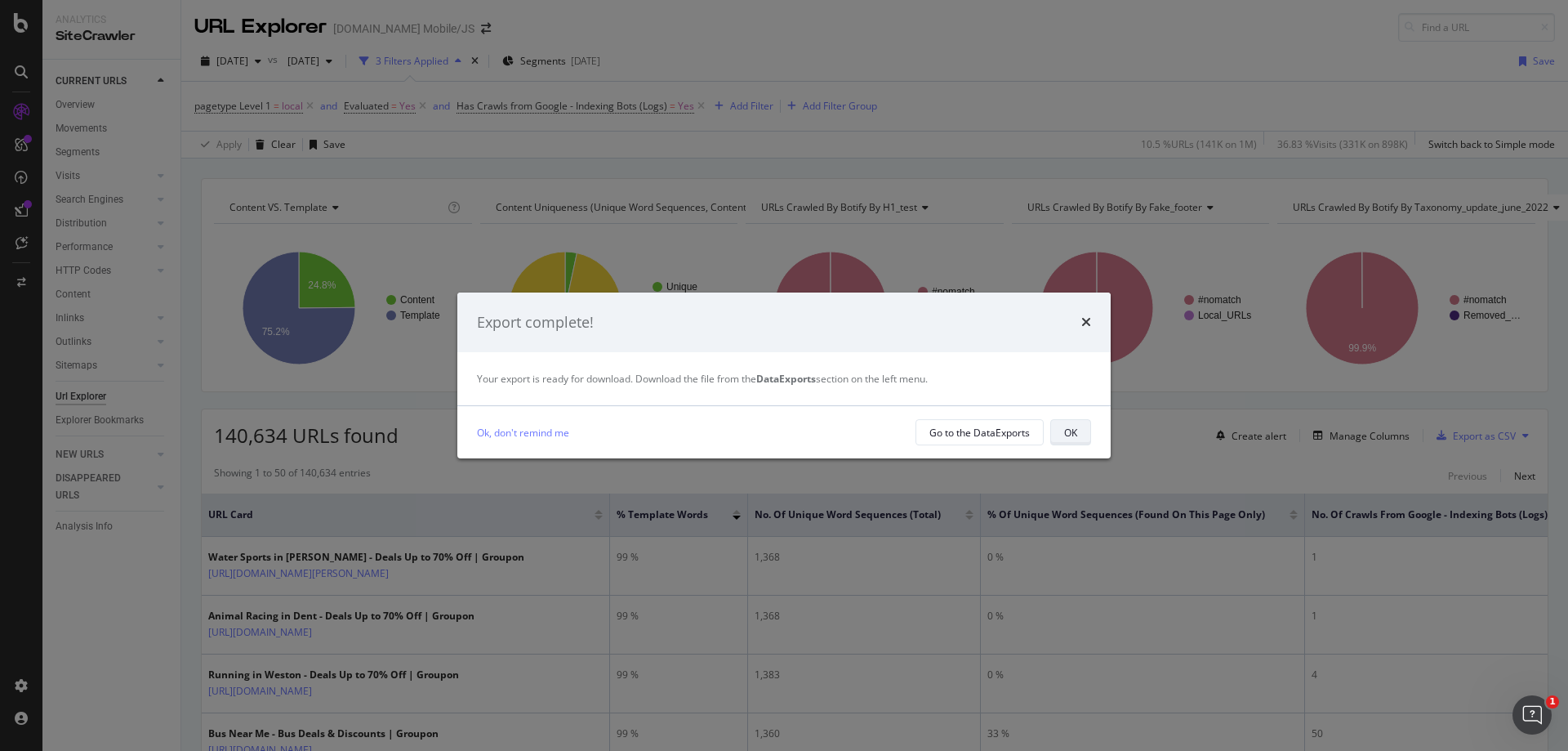
click at [1066, 426] on div "OK" at bounding box center [1070, 433] width 13 height 14
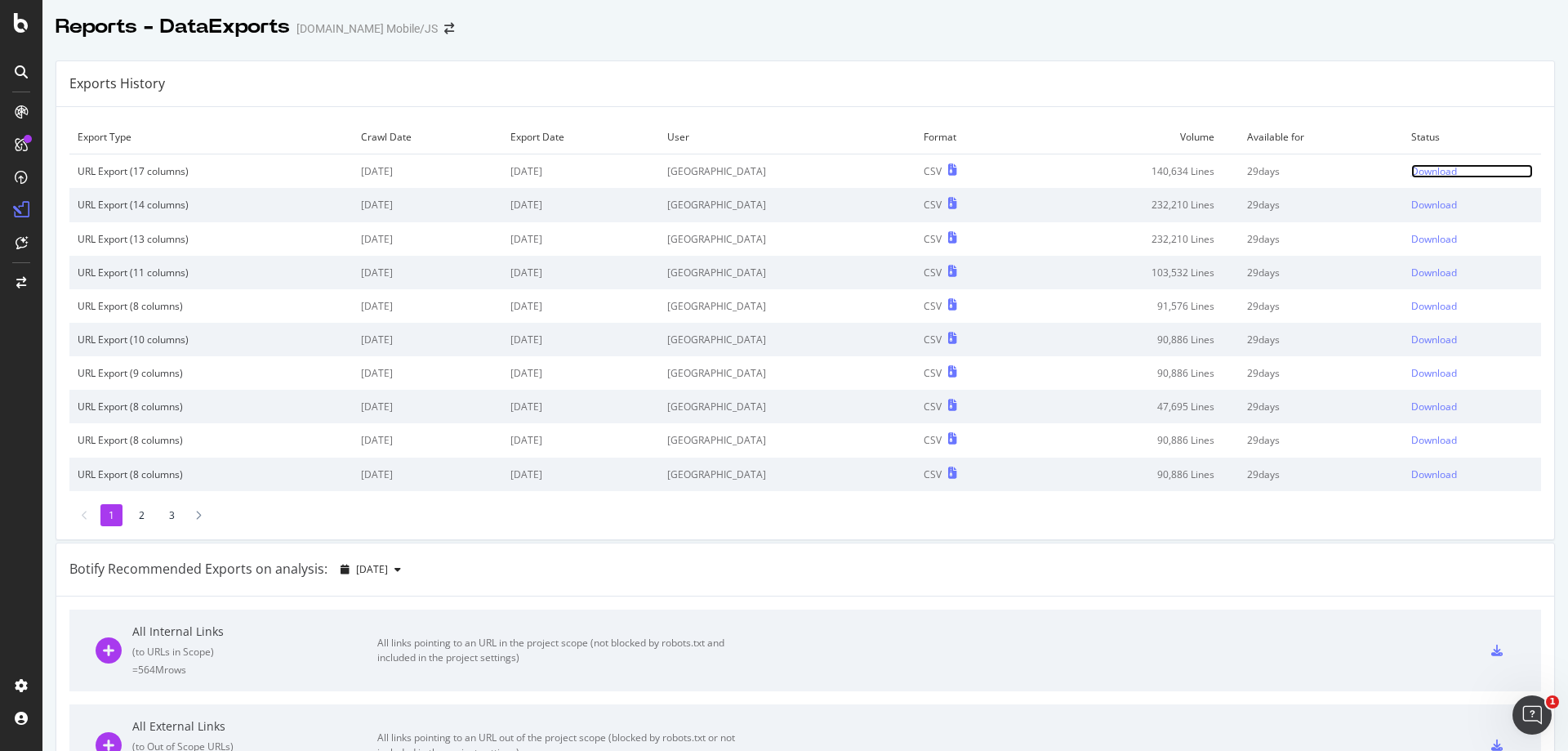
click at [1411, 173] on div "Download" at bounding box center [1434, 171] width 46 height 14
click at [1249, 565] on div "Botify Recommended Exports on analysis: 2025 Sep. 21st" at bounding box center [805, 570] width 1498 height 53
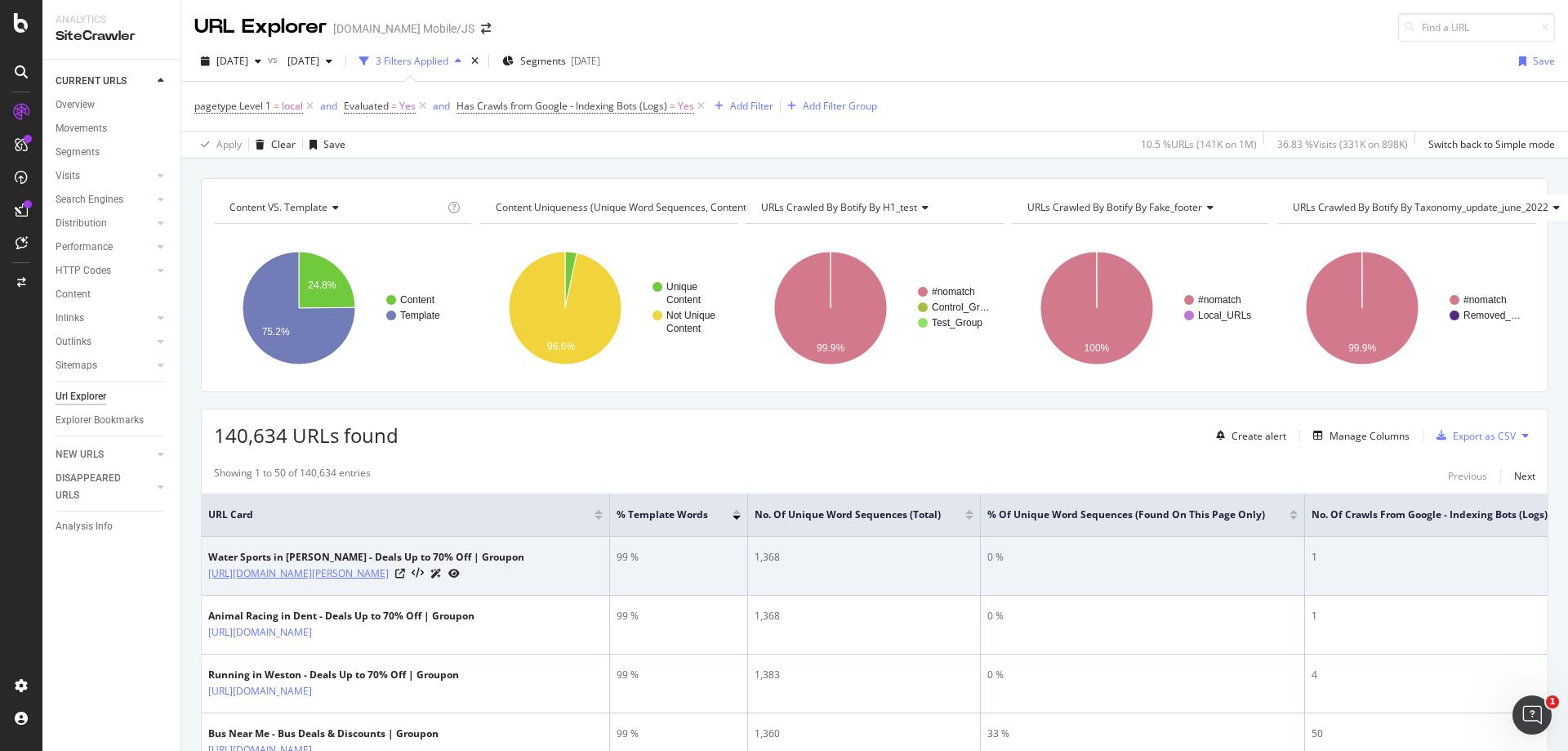
drag, startPoint x: 474, startPoint y: 573, endPoint x: 210, endPoint y: 565, distance: 264.1
click at [210, 565] on div "[URL][DOMAIN_NAME][PERSON_NAME]" at bounding box center [366, 573] width 316 height 17
click at [459, 567] on div at bounding box center [427, 573] width 64 height 17
click at [405, 571] on icon at bounding box center [400, 573] width 10 height 10
